Goal: Task Accomplishment & Management: Complete application form

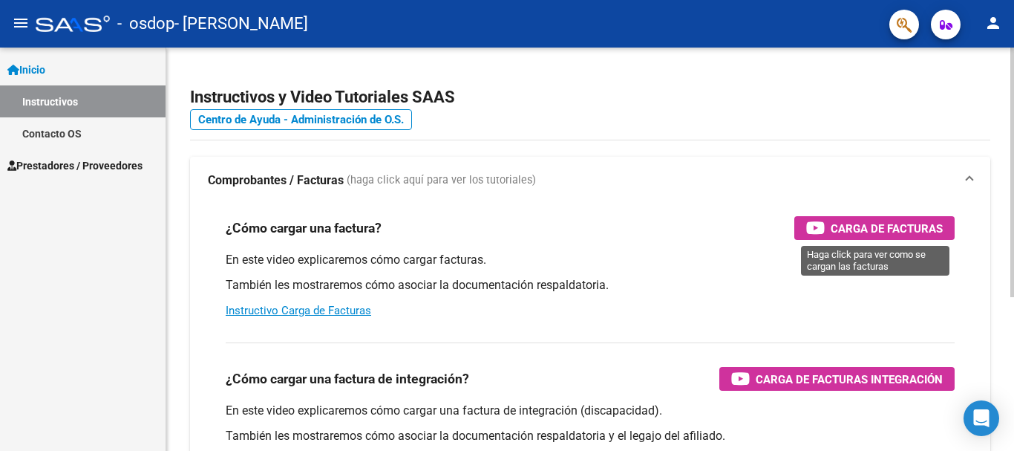
click at [878, 226] on span "Carga de Facturas" at bounding box center [887, 228] width 112 height 19
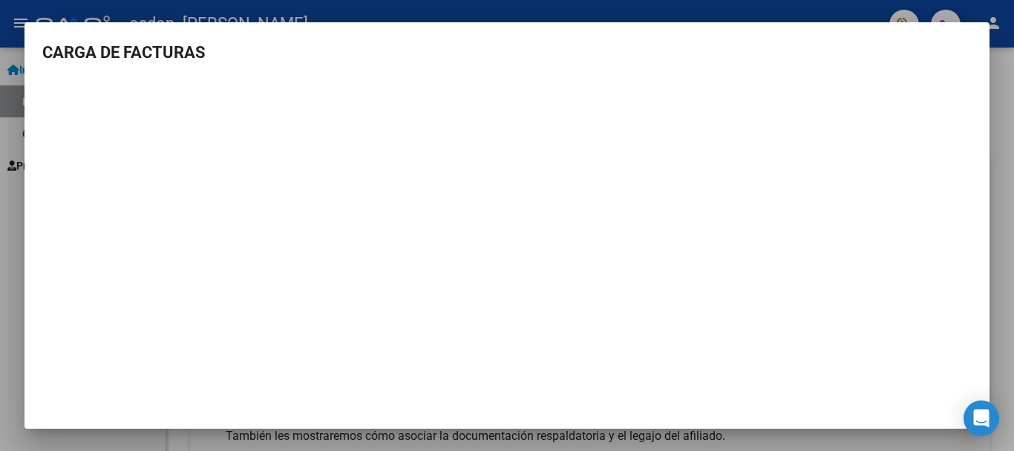
click at [996, 125] on div at bounding box center [507, 225] width 1014 height 451
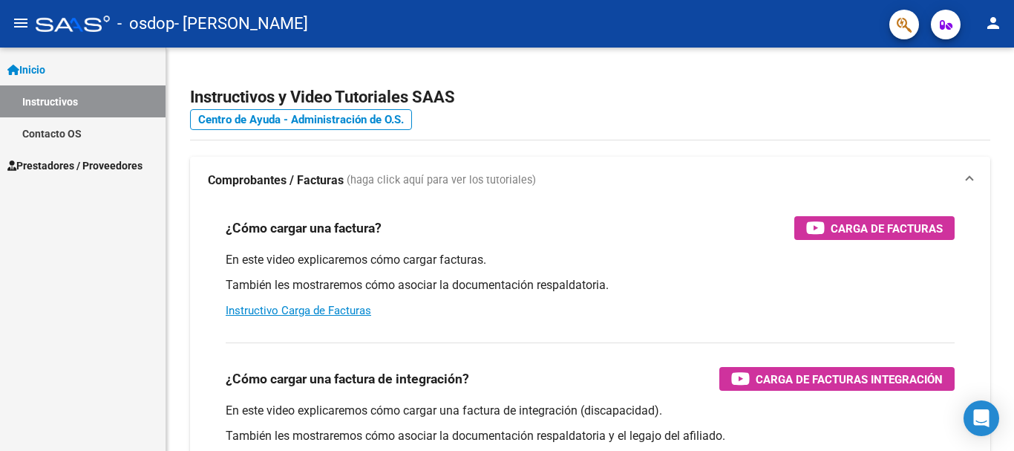
click at [111, 163] on span "Prestadores / Proveedores" at bounding box center [74, 165] width 135 height 16
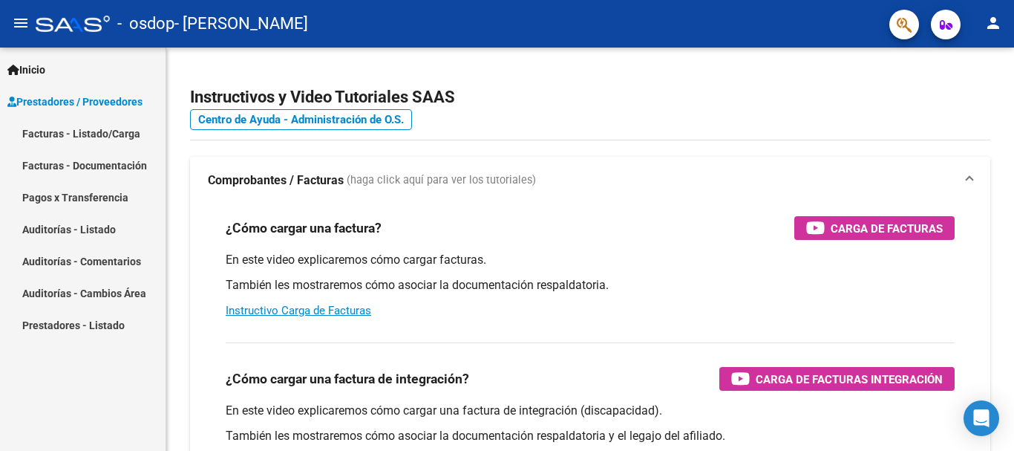
click at [111, 131] on link "Facturas - Listado/Carga" at bounding box center [83, 133] width 166 height 32
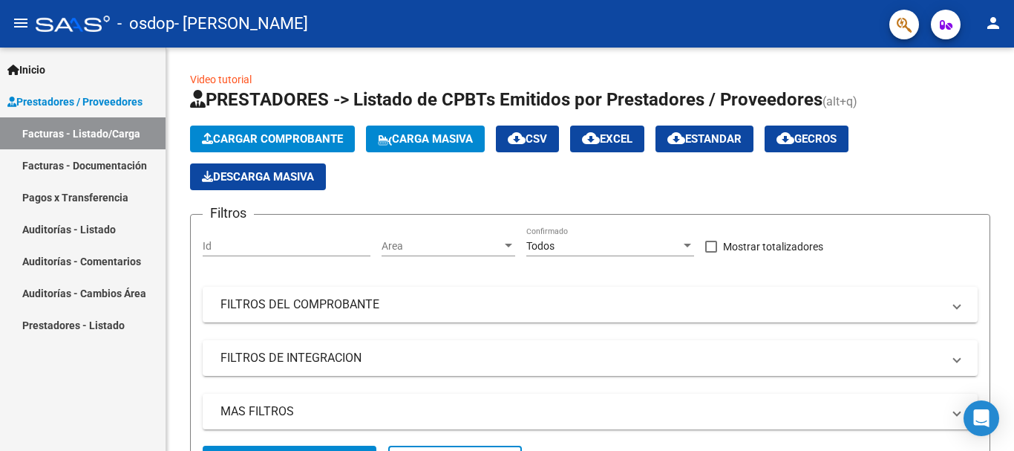
click at [91, 195] on link "Pagos x Transferencia" at bounding box center [83, 197] width 166 height 32
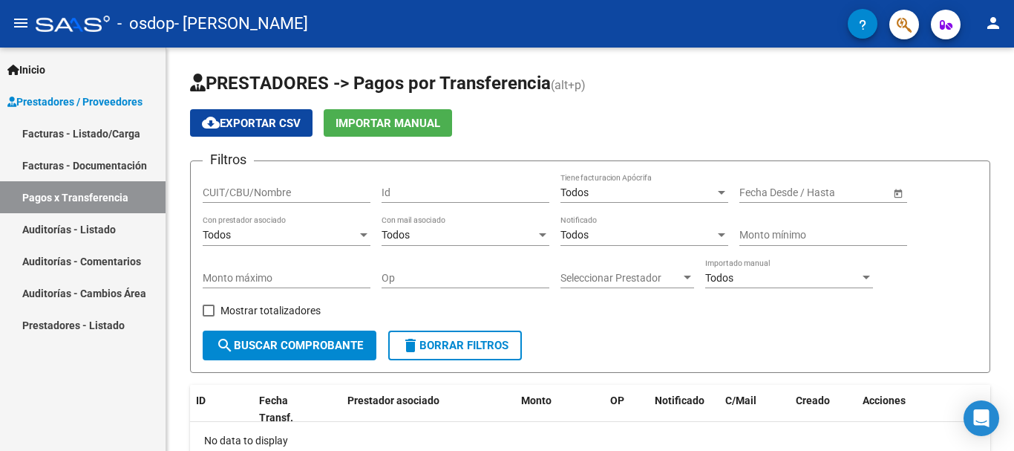
click at [100, 226] on link "Auditorías - Listado" at bounding box center [83, 229] width 166 height 32
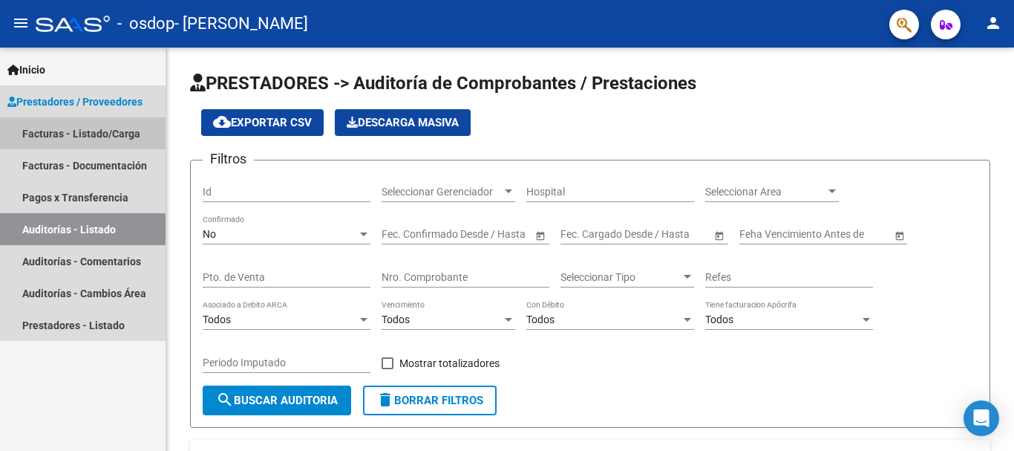
click at [107, 134] on link "Facturas - Listado/Carga" at bounding box center [83, 133] width 166 height 32
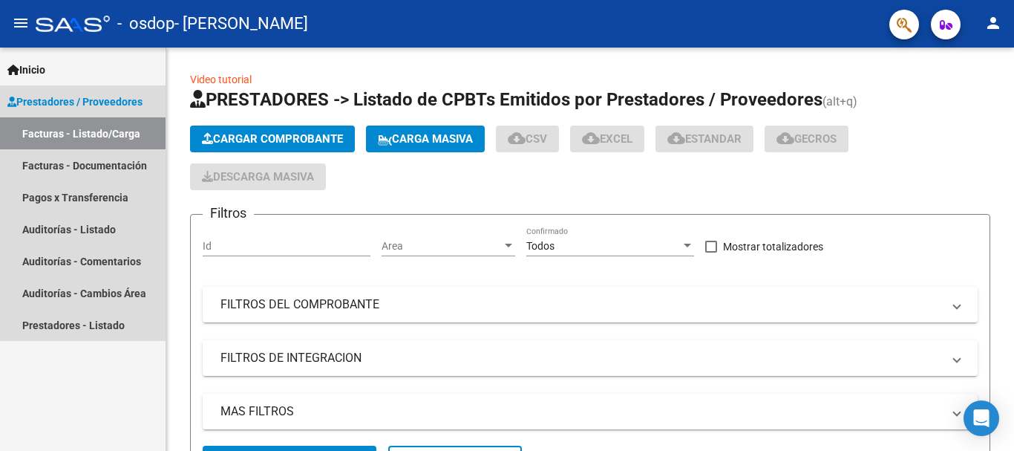
click at [107, 101] on span "Prestadores / Proveedores" at bounding box center [74, 102] width 135 height 16
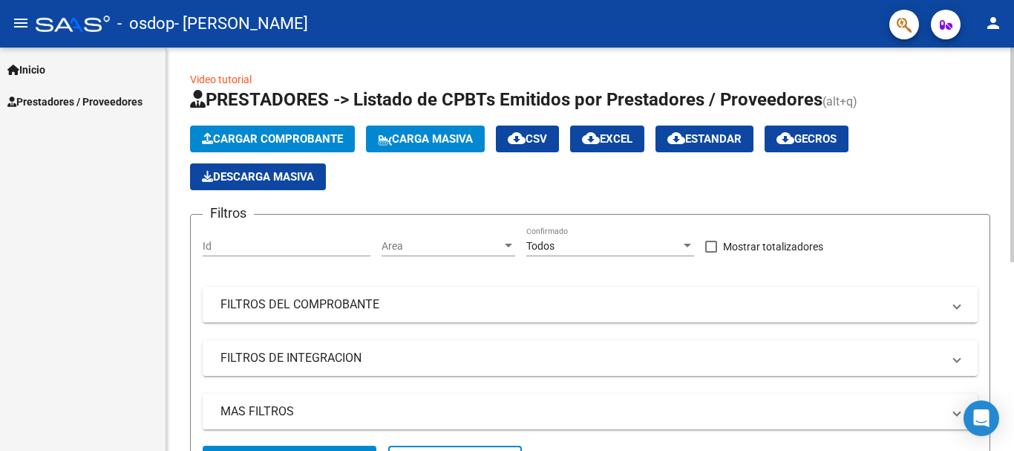
click at [249, 132] on span "Cargar Comprobante" at bounding box center [272, 138] width 141 height 13
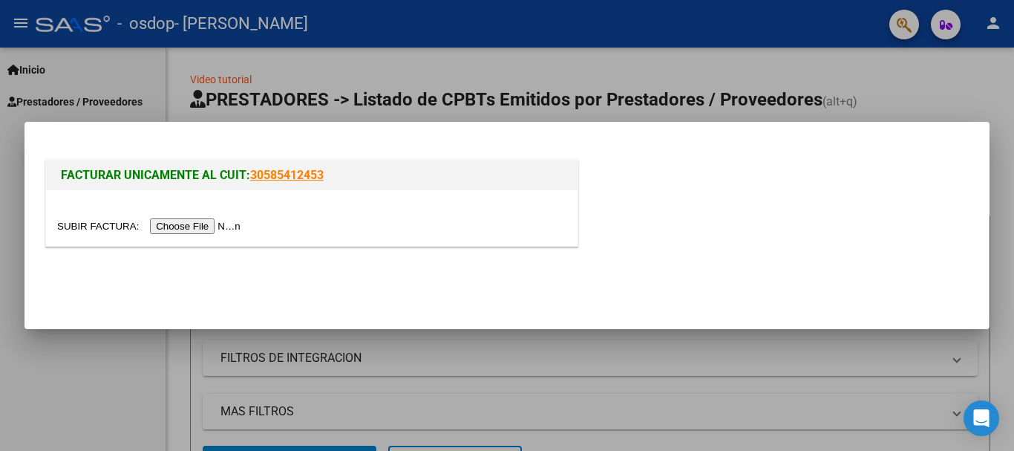
click at [202, 220] on input "file" at bounding box center [151, 226] width 188 height 16
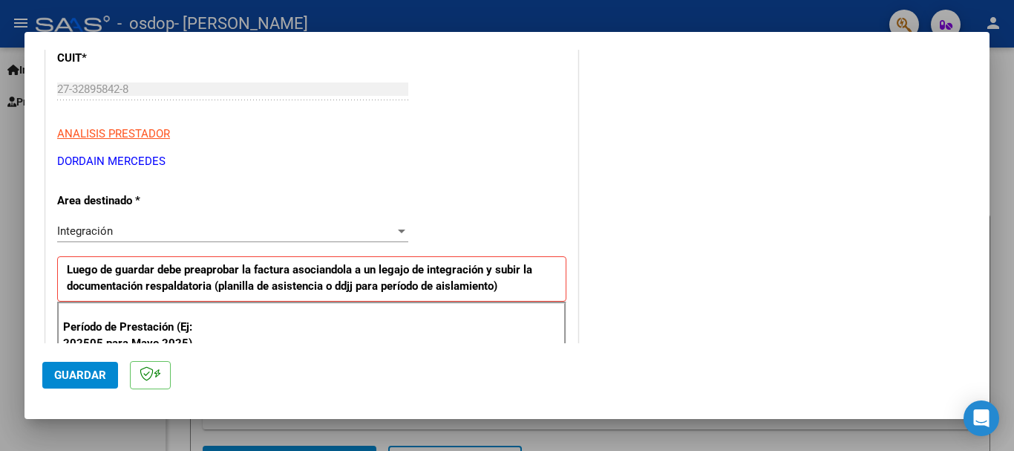
scroll to position [223, 0]
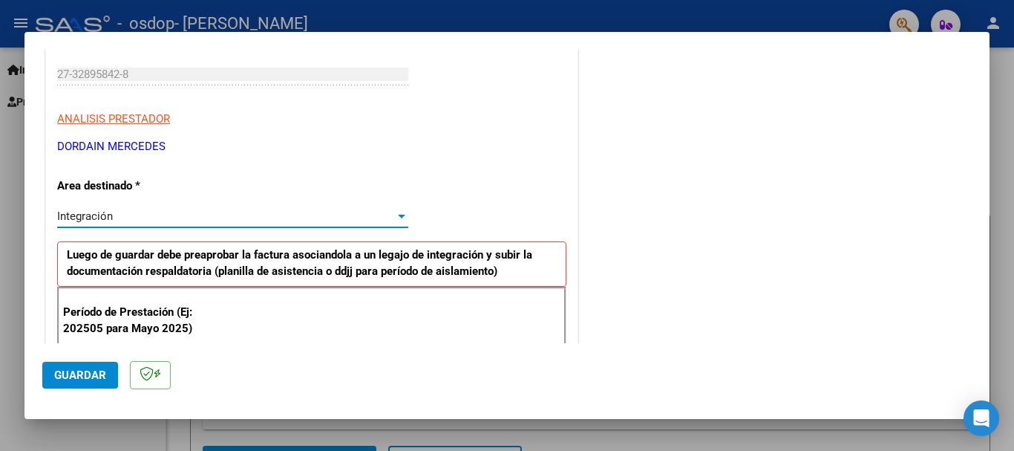
click at [398, 215] on div at bounding box center [401, 217] width 7 height 4
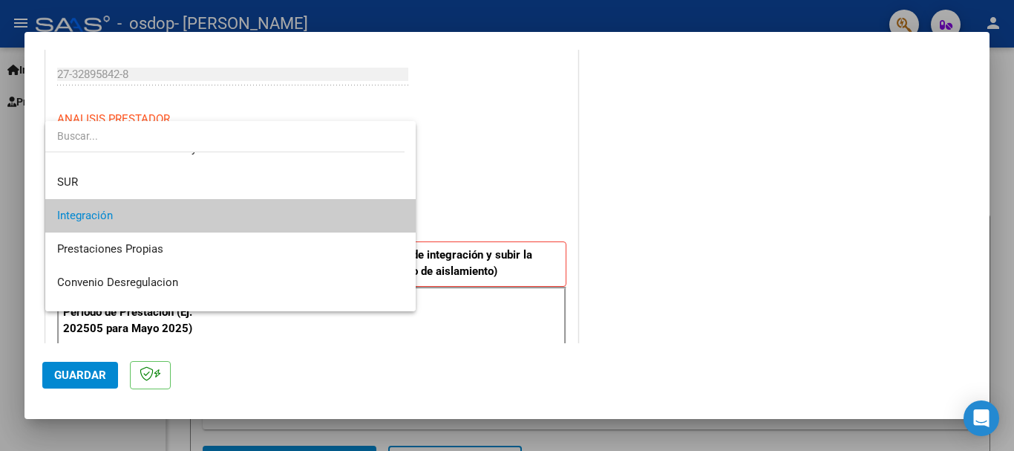
scroll to position [111, 0]
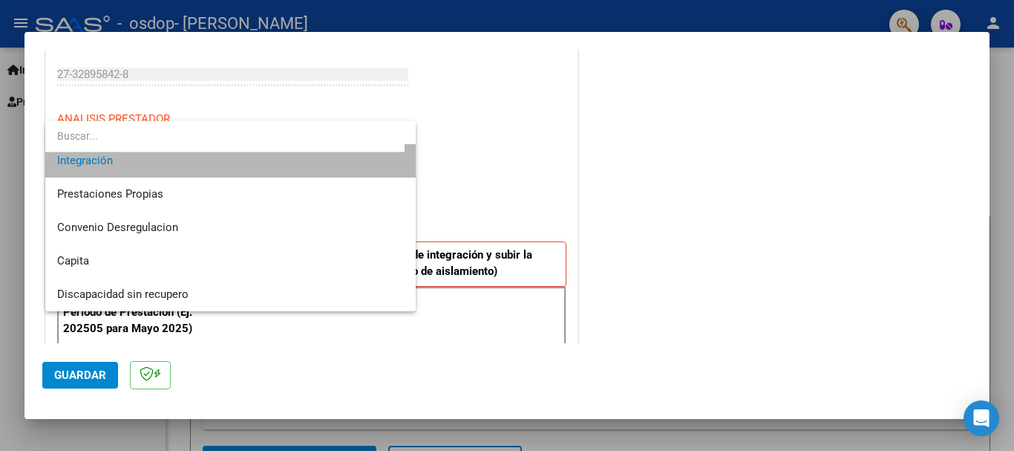
click at [342, 168] on span "Integración" at bounding box center [230, 160] width 347 height 33
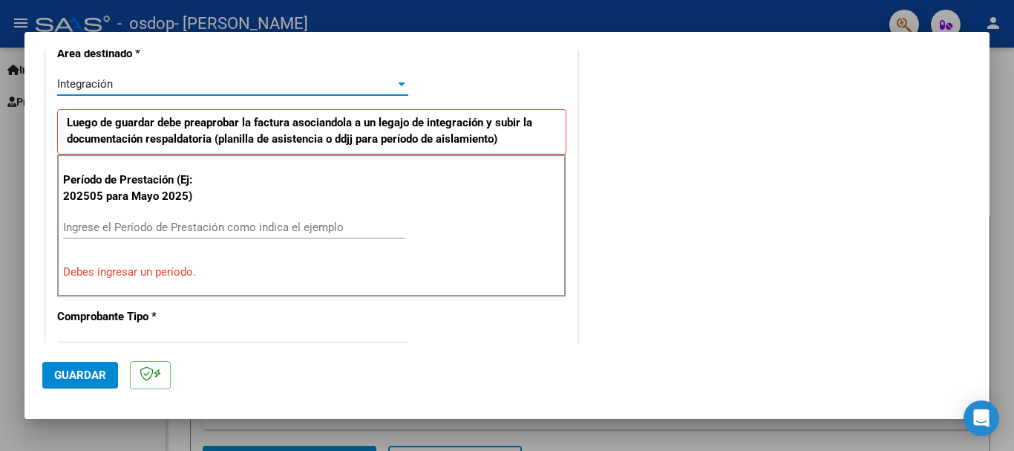
scroll to position [371, 0]
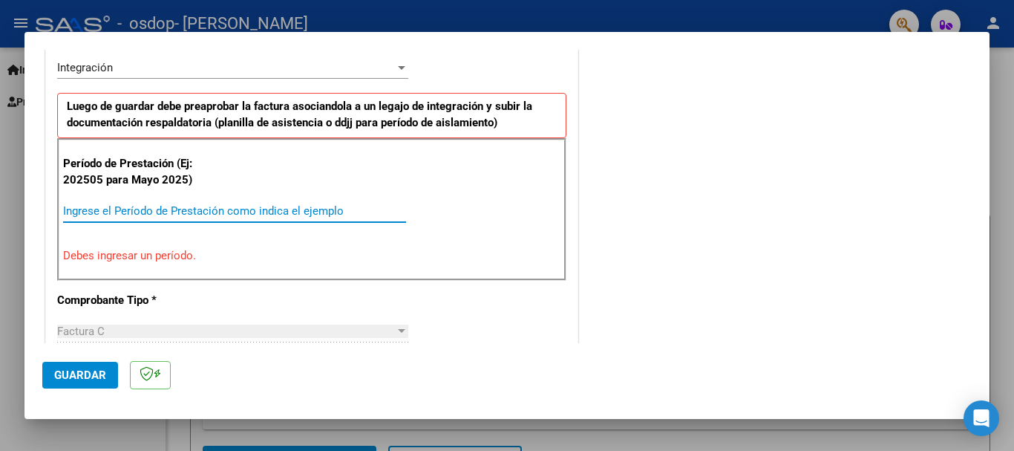
click at [160, 212] on input "Ingrese el Período de Prestación como indica el ejemplo" at bounding box center [234, 210] width 343 height 13
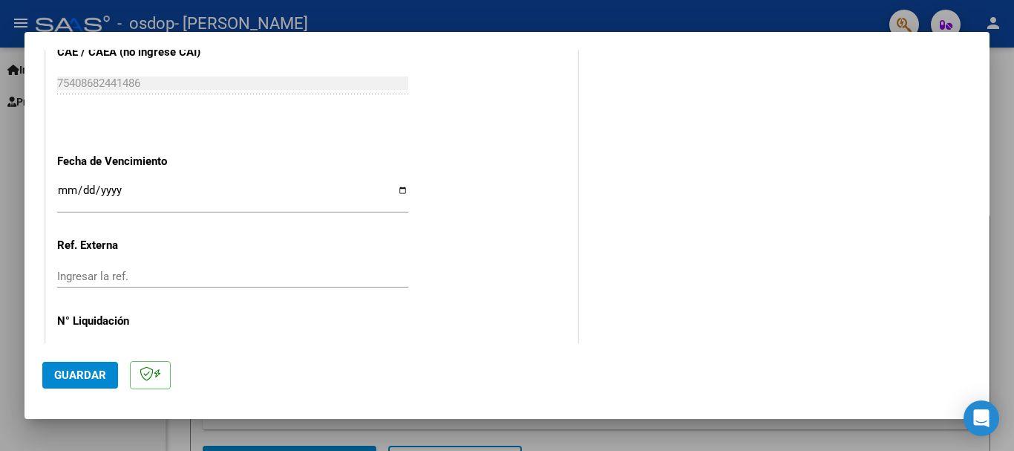
scroll to position [1013, 0]
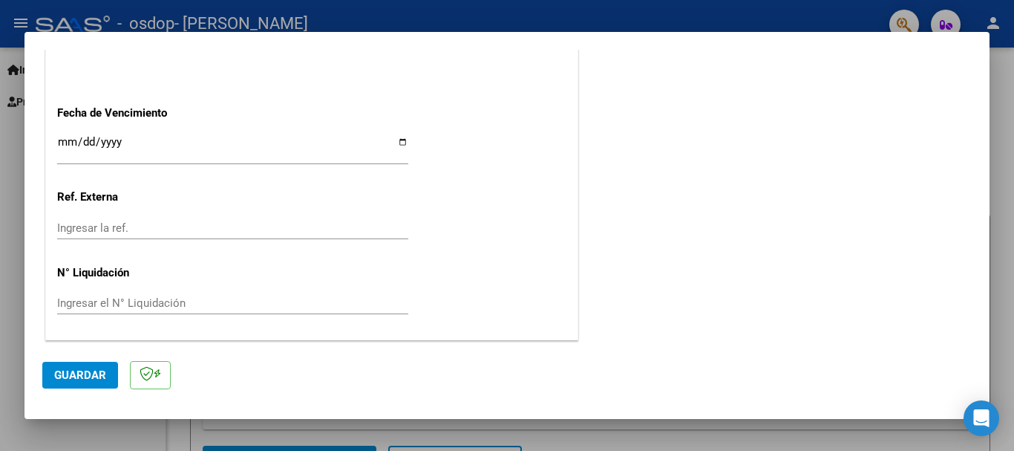
type input "202509"
click at [79, 385] on button "Guardar" at bounding box center [80, 375] width 76 height 27
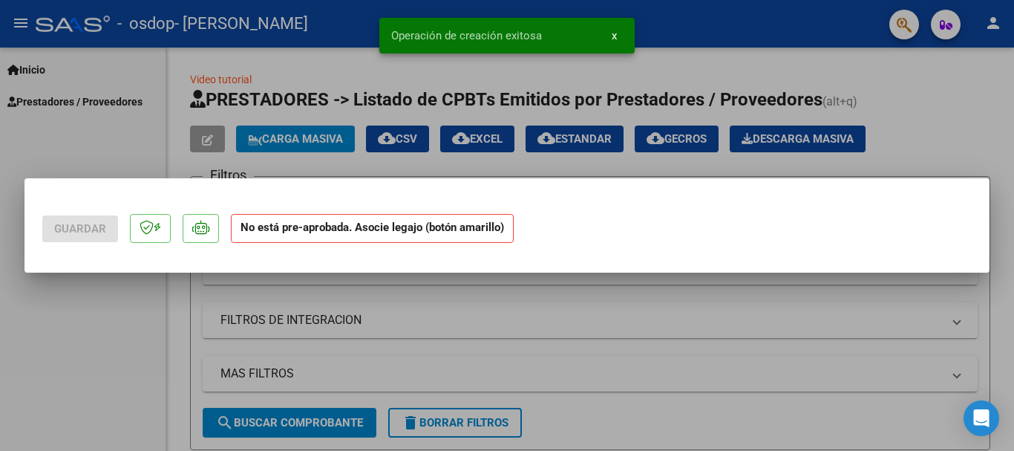
scroll to position [0, 0]
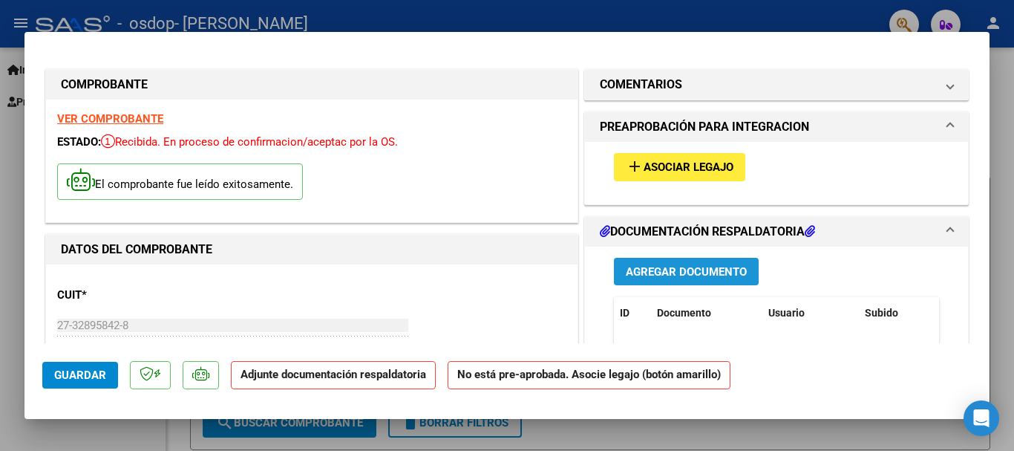
click at [676, 271] on span "Agregar Documento" at bounding box center [686, 271] width 121 height 13
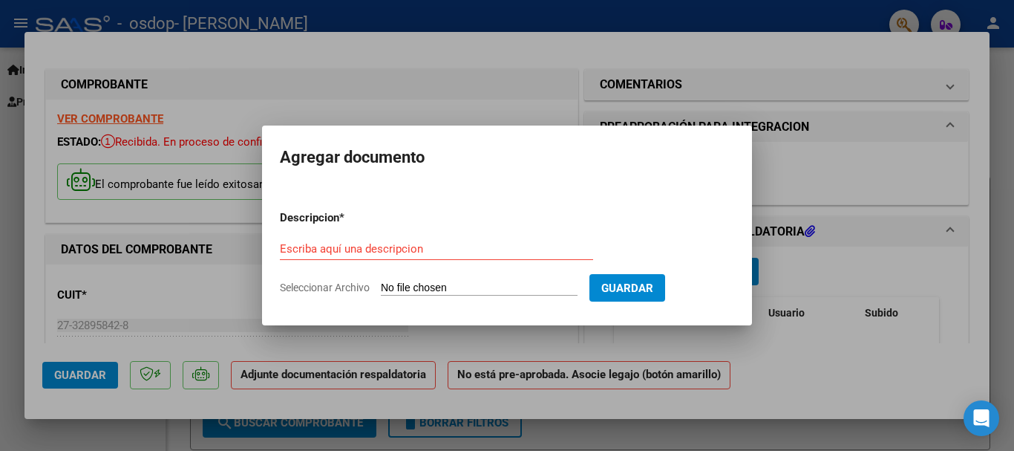
click at [354, 281] on span "Seleccionar Archivo" at bounding box center [325, 287] width 90 height 12
click at [381, 281] on input "Seleccionar Archivo" at bounding box center [479, 288] width 197 height 14
type input "C:\fakepath\ASISTENCIA SEPTIEMBRE 2025.pdf"
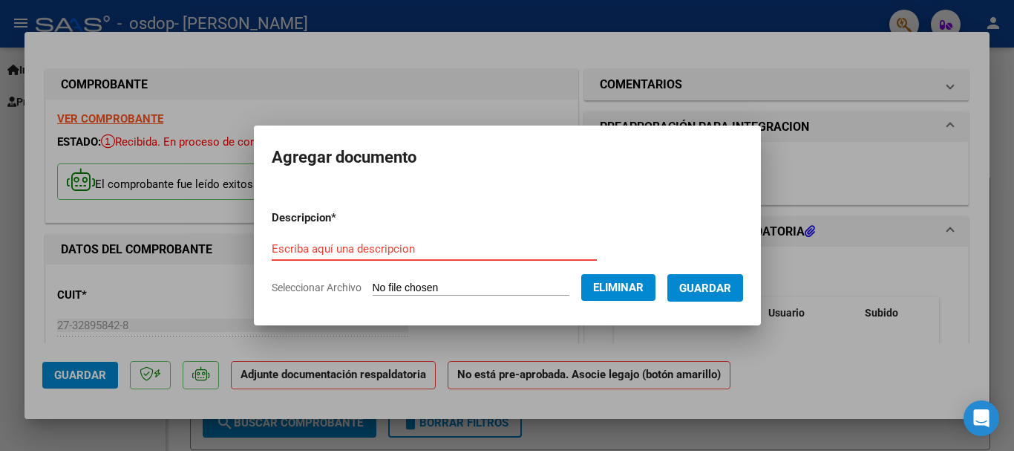
click at [432, 251] on input "Escriba aquí una descripcion" at bounding box center [434, 248] width 325 height 13
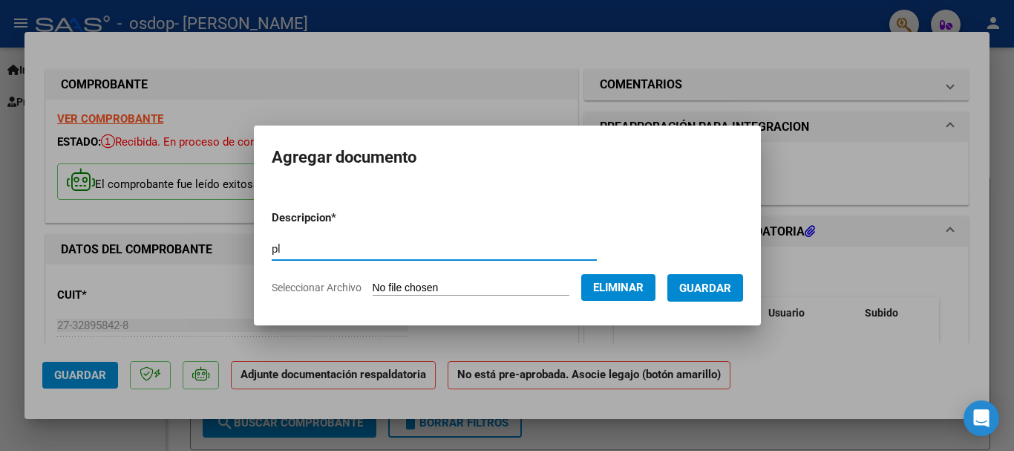
type input "p"
type input "Planilla asistencia"
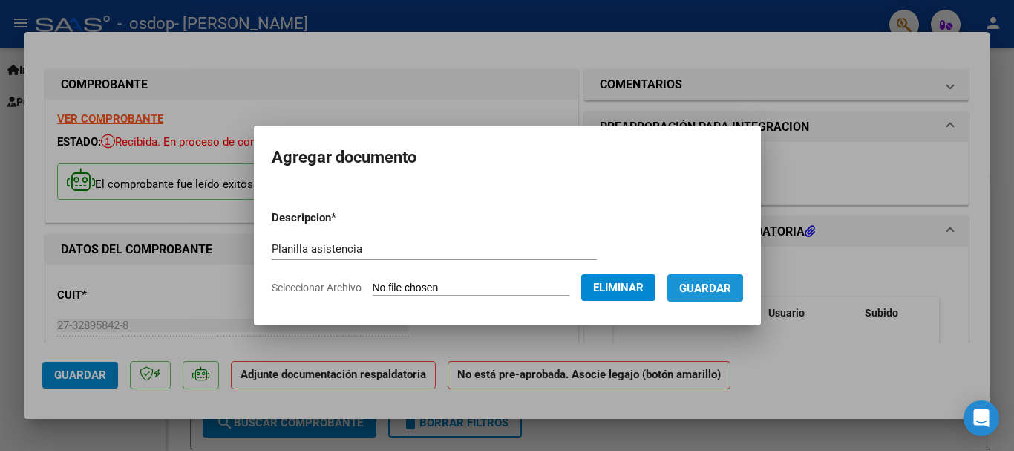
click at [710, 288] on span "Guardar" at bounding box center [705, 287] width 52 height 13
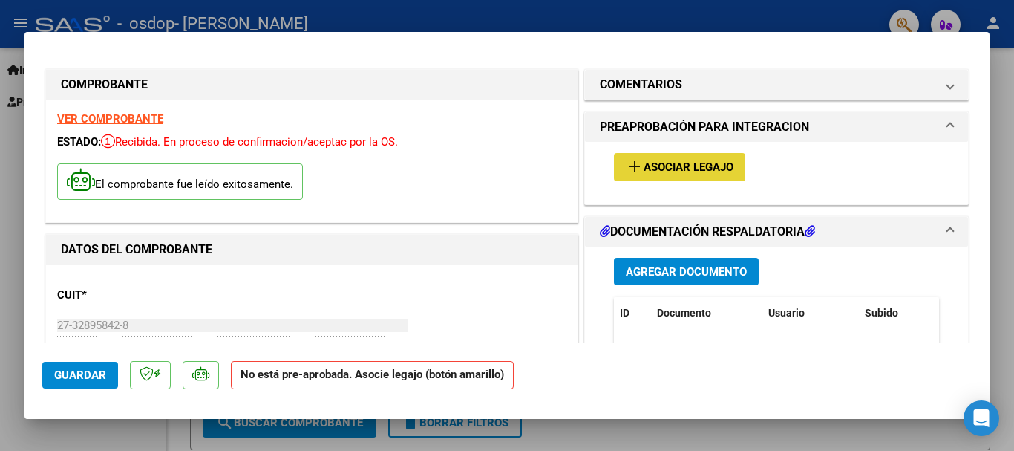
click at [682, 167] on span "Asociar Legajo" at bounding box center [689, 167] width 90 height 13
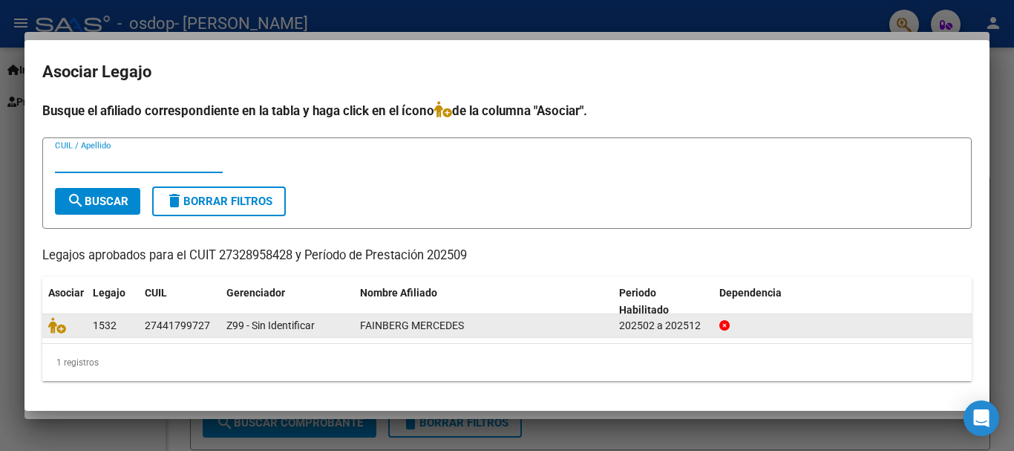
click at [612, 330] on datatable-body-cell "FAINBERG MERCEDES" at bounding box center [483, 325] width 259 height 23
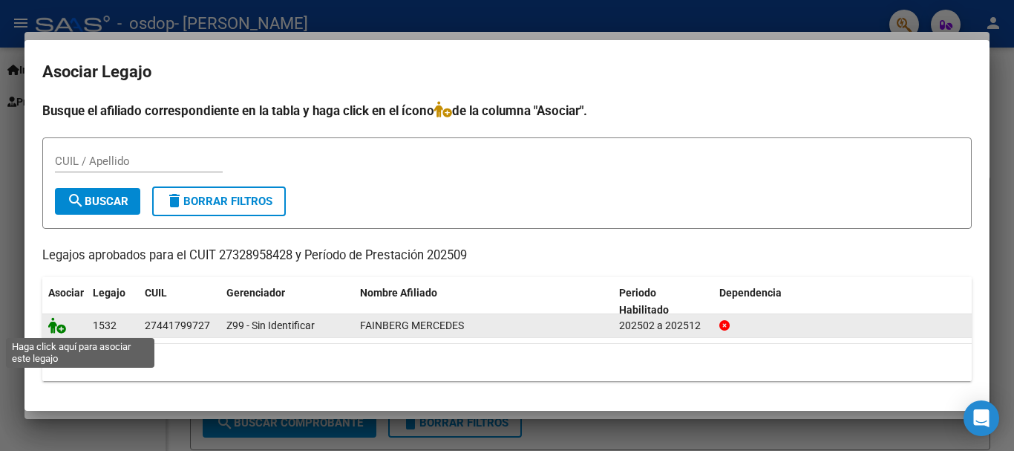
click at [55, 324] on icon at bounding box center [57, 325] width 18 height 16
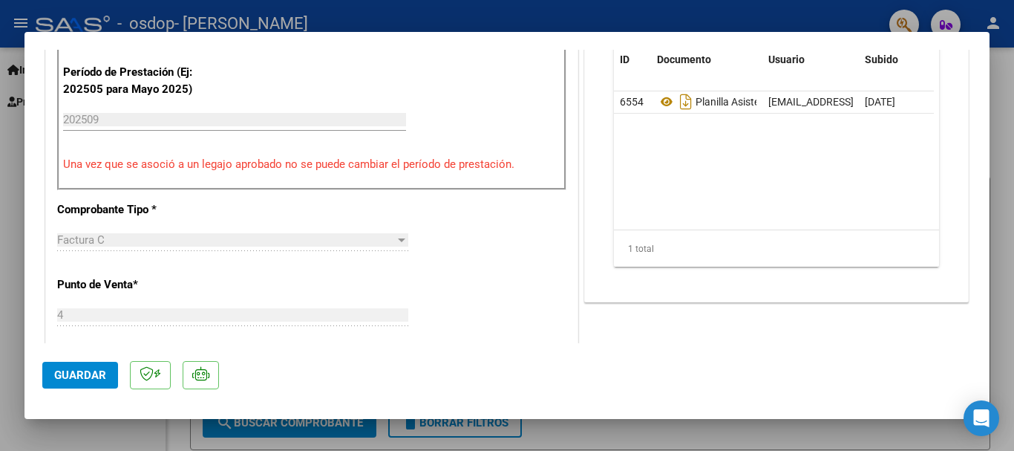
scroll to position [520, 0]
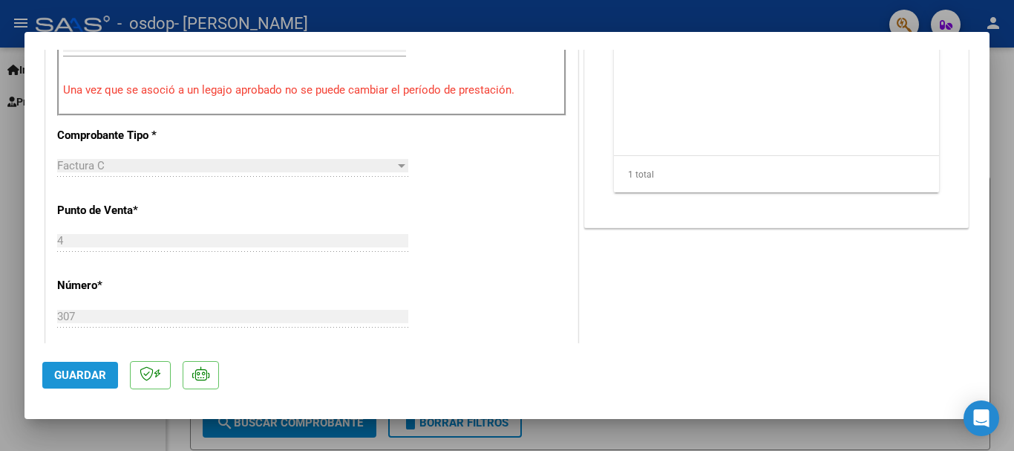
click at [83, 377] on span "Guardar" at bounding box center [80, 374] width 52 height 13
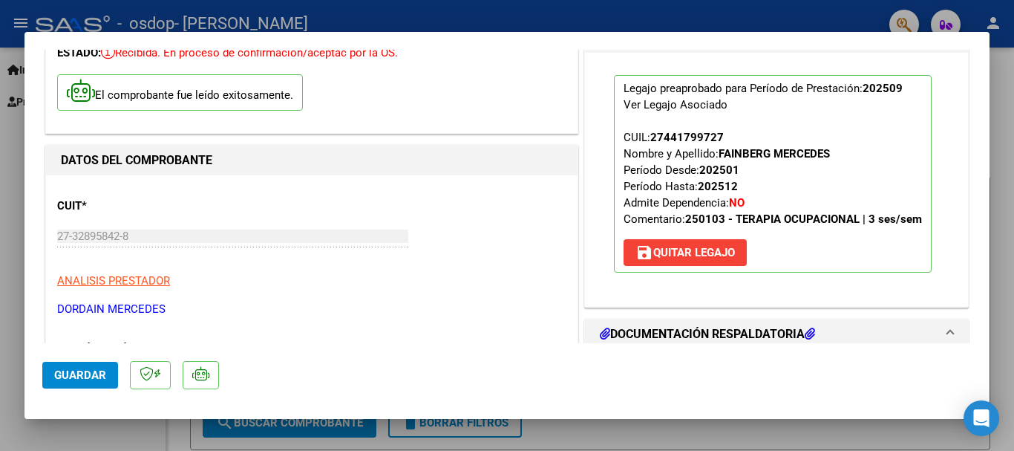
scroll to position [74, 0]
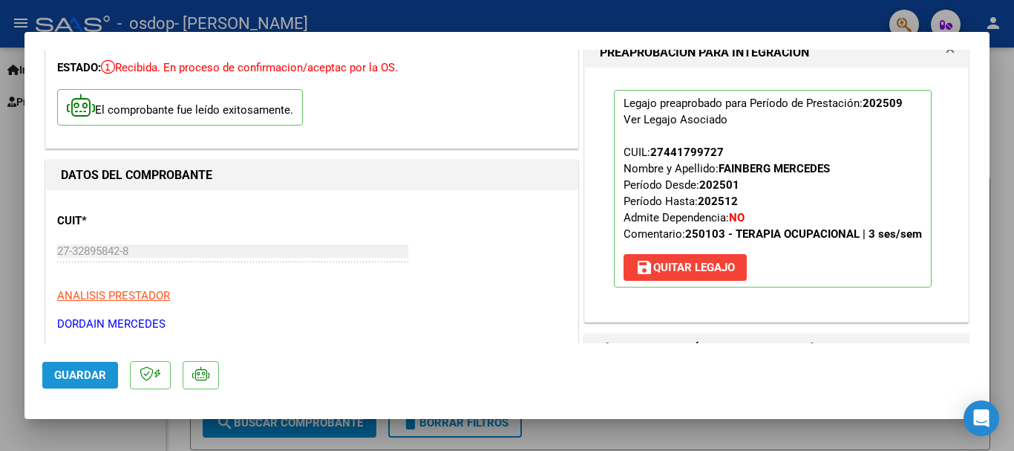
click at [108, 375] on button "Guardar" at bounding box center [80, 375] width 76 height 27
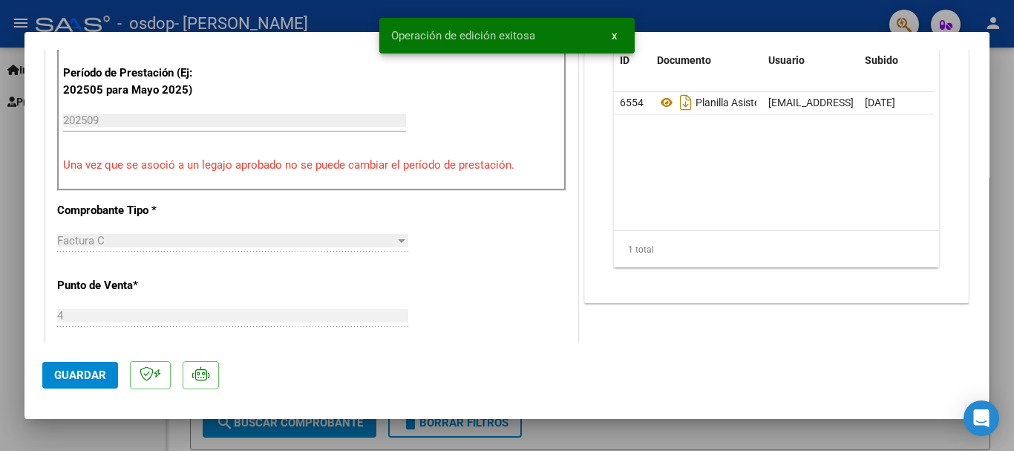
scroll to position [445, 0]
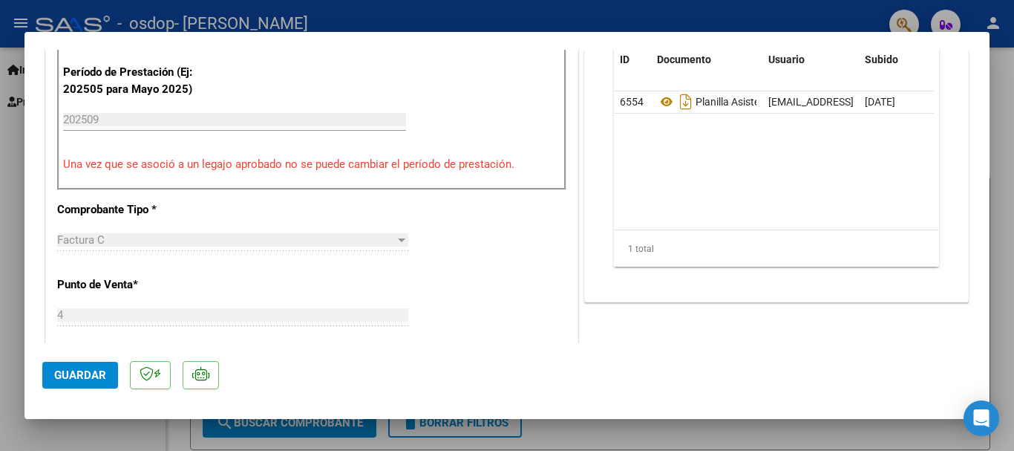
click at [995, 114] on div at bounding box center [507, 225] width 1014 height 451
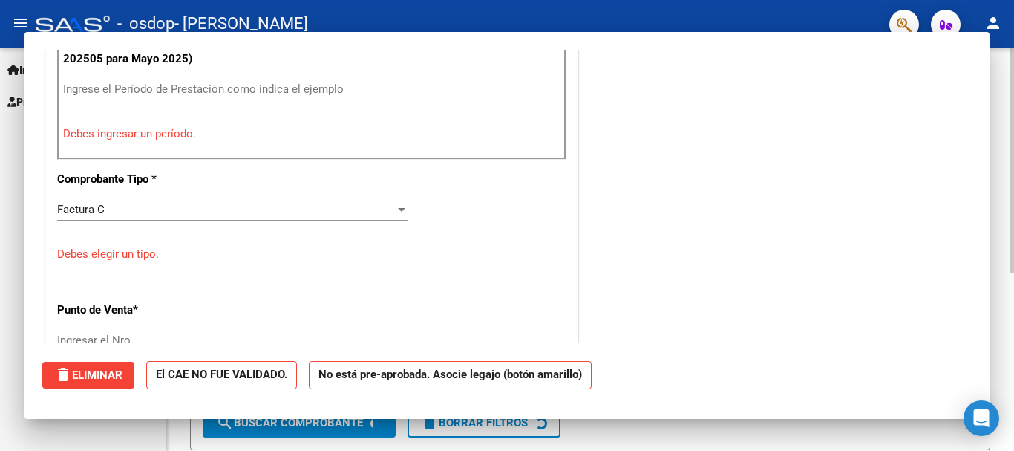
scroll to position [0, 0]
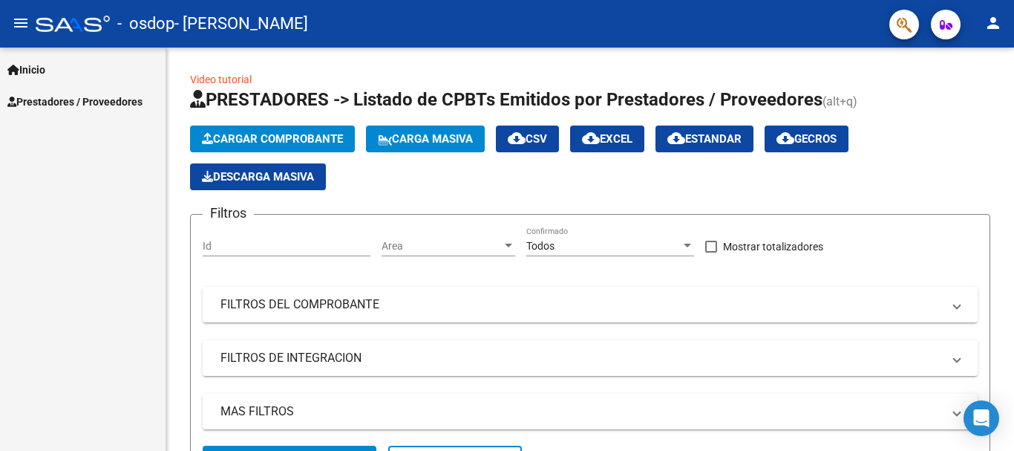
click at [130, 106] on span "Prestadores / Proveedores" at bounding box center [74, 102] width 135 height 16
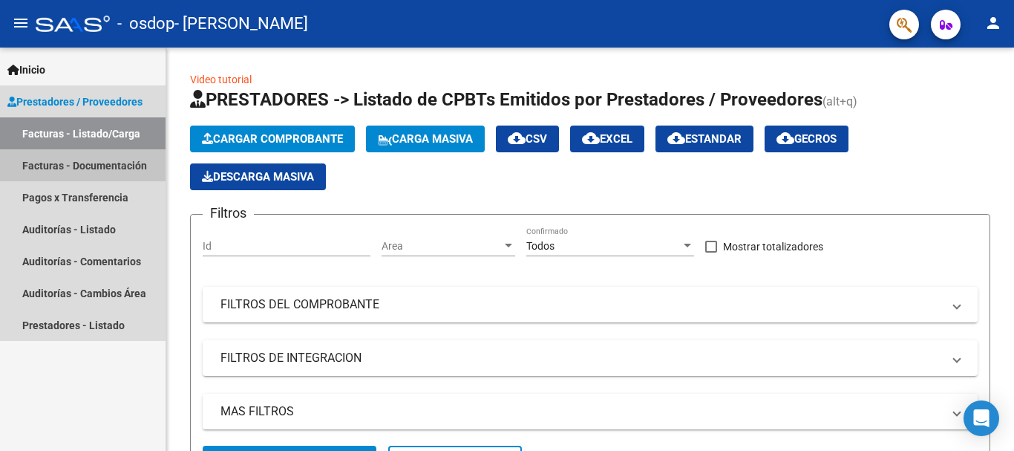
click at [104, 167] on link "Facturas - Documentación" at bounding box center [83, 165] width 166 height 32
